Goal: Transaction & Acquisition: Purchase product/service

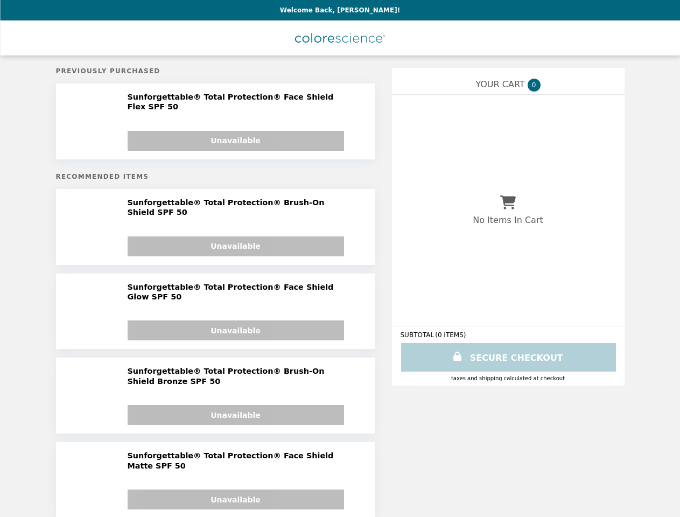
select select "******"
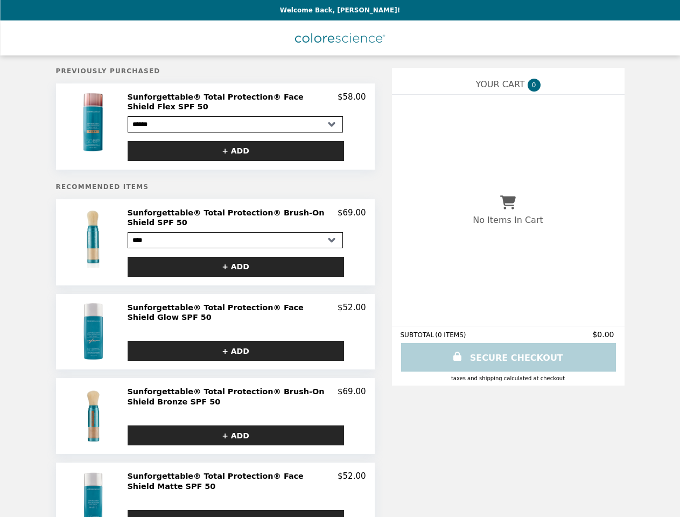
click at [95, 123] on img at bounding box center [94, 122] width 63 height 60
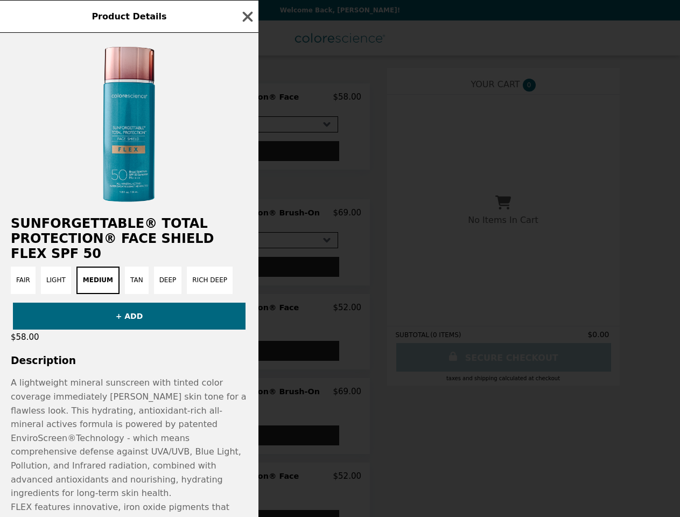
click at [236, 143] on div "Product Details Sunforgettable® Total Protection® Face Shield Flex SPF 50 Fair …" at bounding box center [340, 258] width 680 height 517
click at [95, 230] on h2 "Sunforgettable® Total Protection® Face Shield Flex SPF 50" at bounding box center [129, 238] width 258 height 45
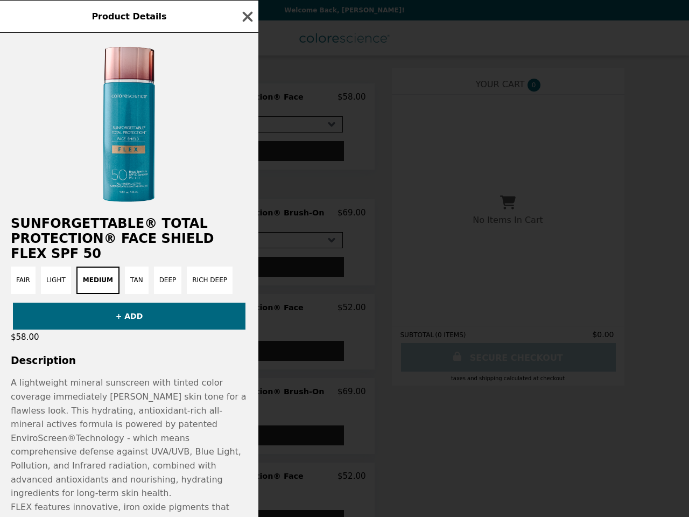
click at [247, 206] on div "Sunforgettable® Total Protection® Face Shield Flex SPF 50 Fair Light Medium Tan…" at bounding box center [129, 275] width 258 height 484
click at [236, 250] on h2 "Sunforgettable® Total Protection® Face Shield Flex SPF 50" at bounding box center [129, 238] width 258 height 45
click at [95, 313] on div "Product Details Sunforgettable® Total Protection® Face Shield Flex SPF 50 Fair …" at bounding box center [344, 258] width 689 height 517
click at [247, 292] on div "Product Details Sunforgettable® Total Protection® Face Shield Flex SPF 50 Fair …" at bounding box center [344, 258] width 689 height 517
click at [236, 341] on button "+ ADD" at bounding box center [236, 351] width 216 height 20
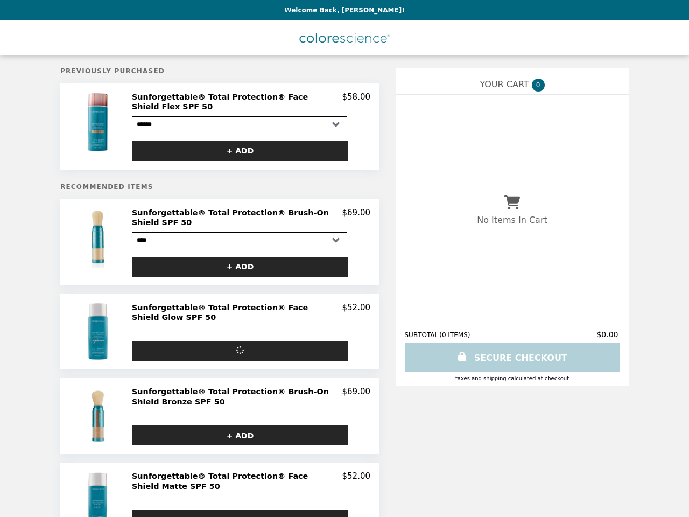
click at [95, 396] on img at bounding box center [98, 415] width 61 height 59
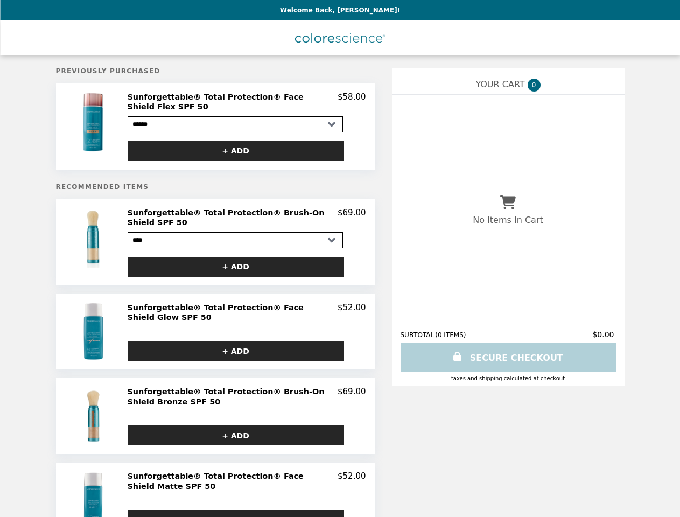
select select "******"
